Goal: Task Accomplishment & Management: Manage account settings

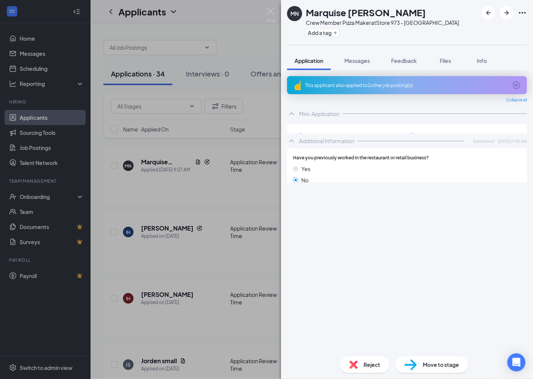
click at [197, 103] on div "MN Marquise Newbie Crew Member Pizza Maker at Store 973 - [GEOGRAPHIC_DATA] Add…" at bounding box center [266, 189] width 533 height 379
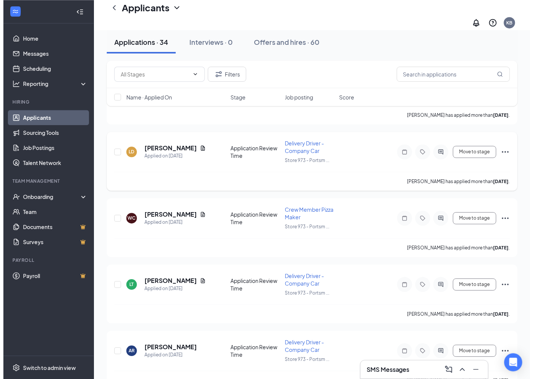
scroll to position [428, 0]
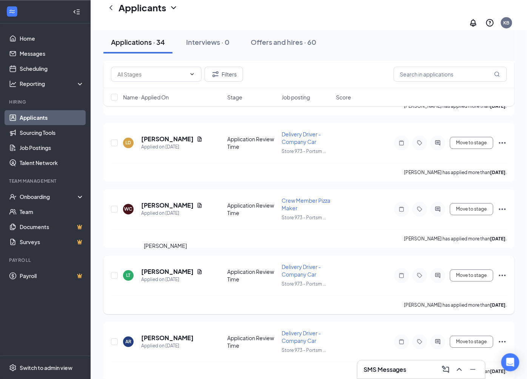
click at [162, 268] on h5 "[PERSON_NAME]" at bounding box center [167, 272] width 52 height 8
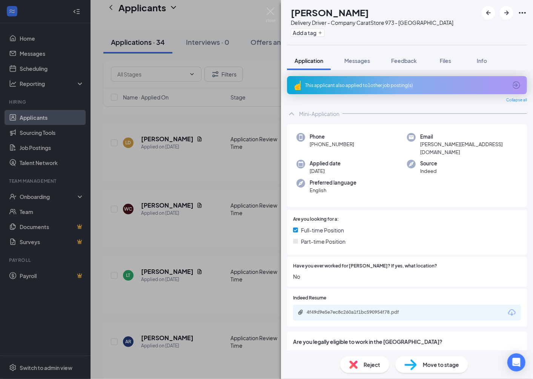
click at [363, 366] on div "Reject" at bounding box center [364, 365] width 49 height 17
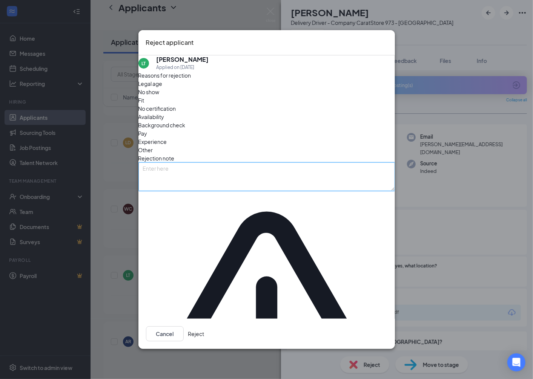
click at [223, 191] on textarea at bounding box center [266, 177] width 257 height 29
click at [212, 96] on div "No show" at bounding box center [266, 92] width 257 height 8
click at [266, 190] on textarea at bounding box center [266, 177] width 257 height 29
type textarea "Missed interview"
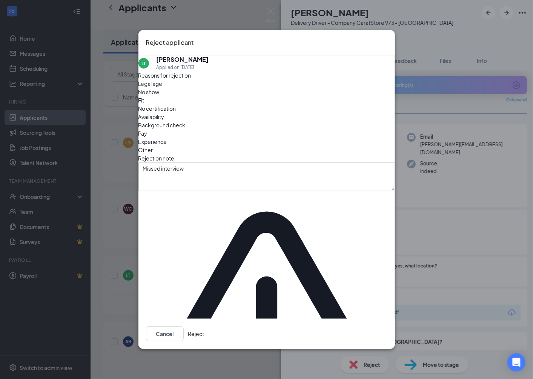
click at [217, 191] on textarea "Missed interview" at bounding box center [266, 177] width 257 height 29
click at [204, 327] on button "Reject" at bounding box center [196, 334] width 16 height 15
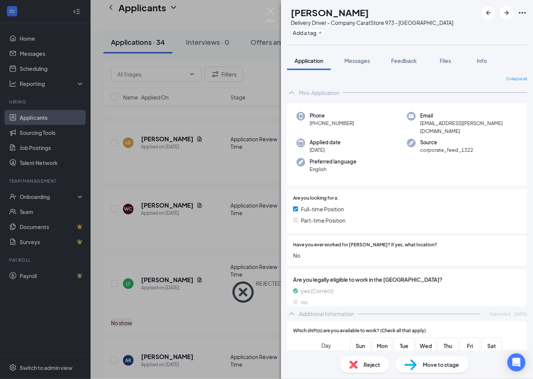
drag, startPoint x: 181, startPoint y: 185, endPoint x: 183, endPoint y: 191, distance: 5.8
click at [183, 186] on div "AR [PERSON_NAME] Delivery Driver - Company Car at Store 973 - [GEOGRAPHIC_DATA]…" at bounding box center [266, 189] width 533 height 379
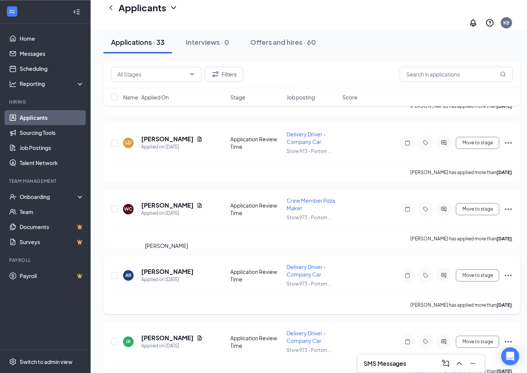
click at [164, 268] on h5 "[PERSON_NAME]" at bounding box center [167, 272] width 52 height 8
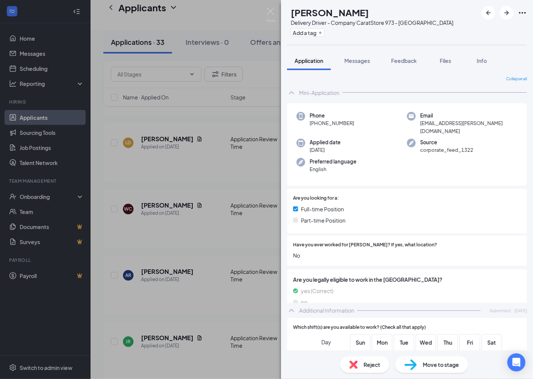
click at [241, 174] on div "AR [PERSON_NAME] Delivery Driver - Company Car at Store 973 - [GEOGRAPHIC_DATA]…" at bounding box center [266, 189] width 533 height 379
